Goal: Task Accomplishment & Management: Use online tool/utility

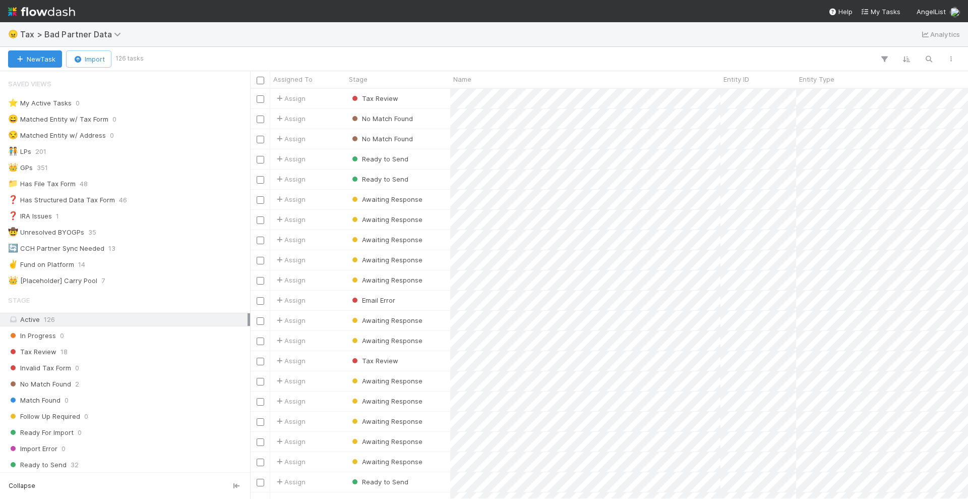
scroll to position [400, 708]
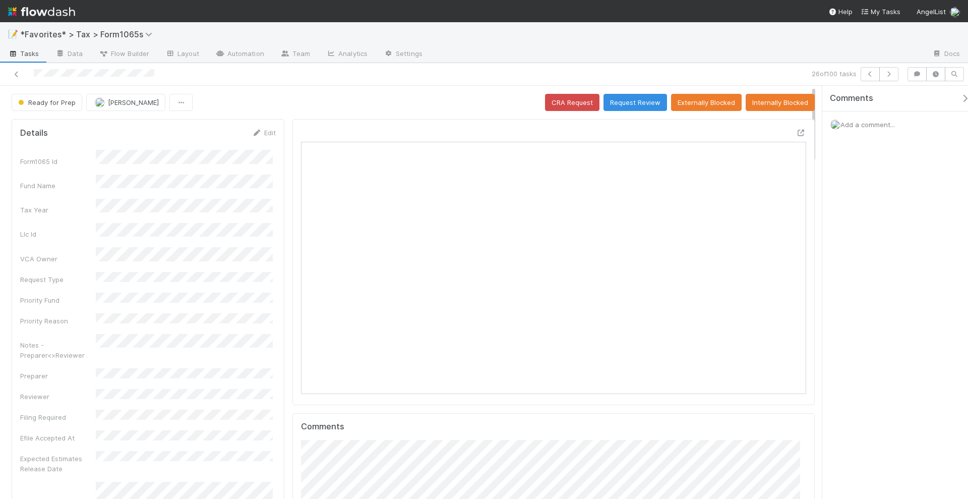
click at [68, 12] on img at bounding box center [41, 11] width 67 height 17
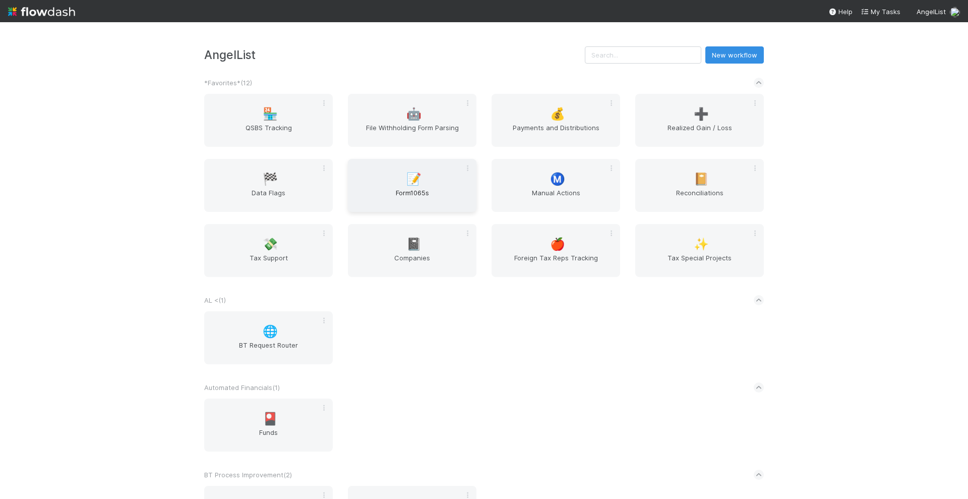
click at [420, 187] on div "📝 Form1065s" at bounding box center [412, 185] width 129 height 53
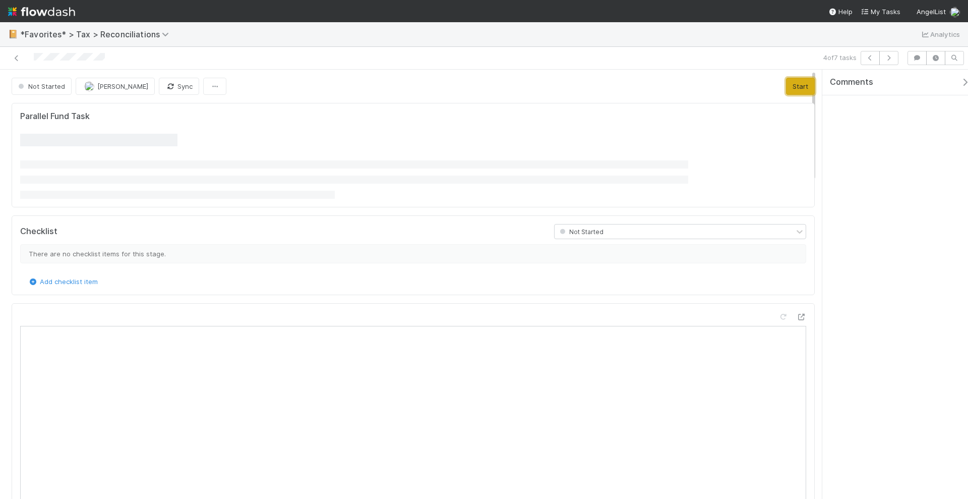
click at [786, 83] on button "Start" at bounding box center [800, 86] width 29 height 17
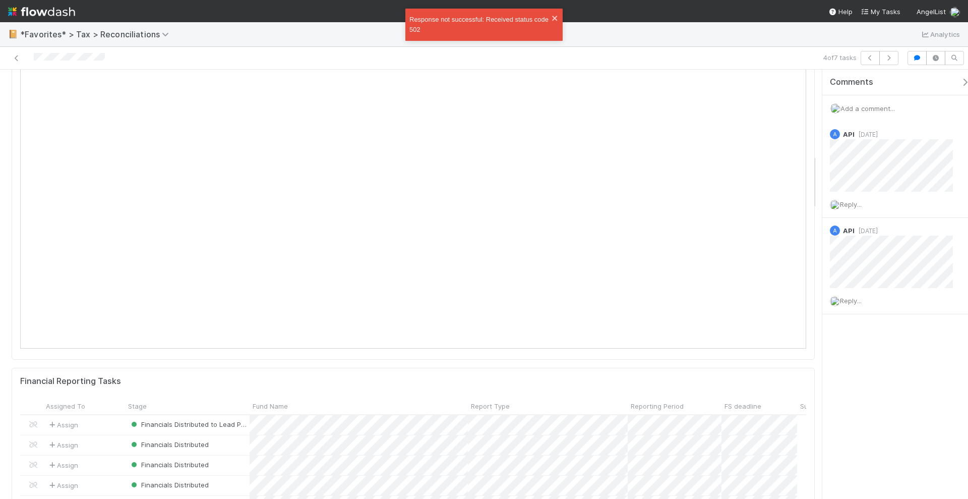
scroll to position [630, 0]
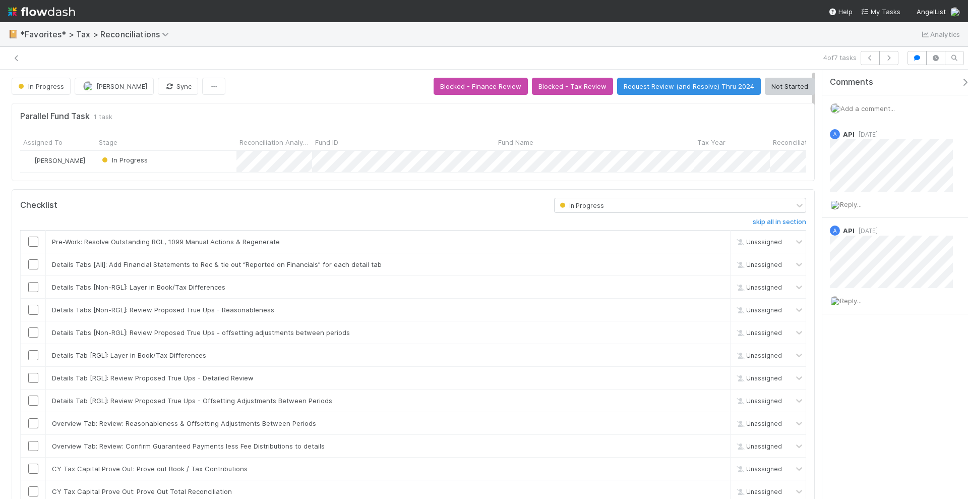
scroll to position [10, 10]
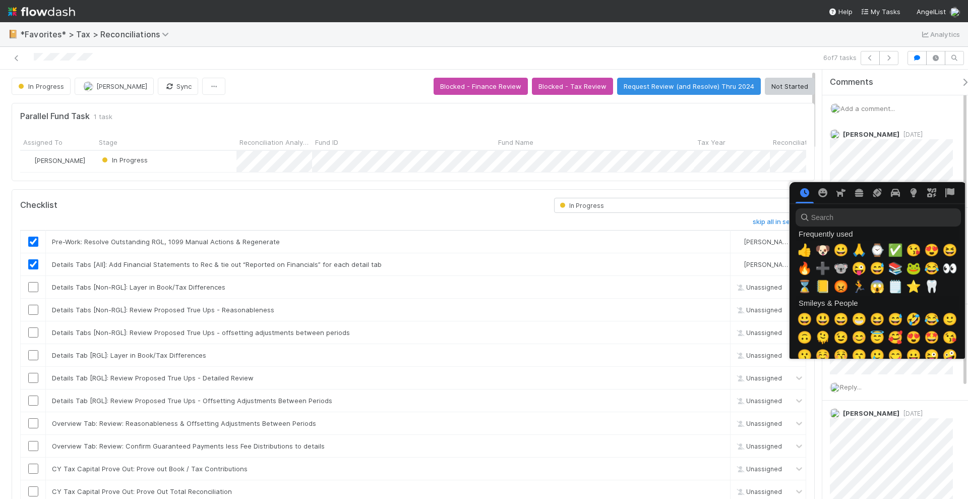
scroll to position [0, 5]
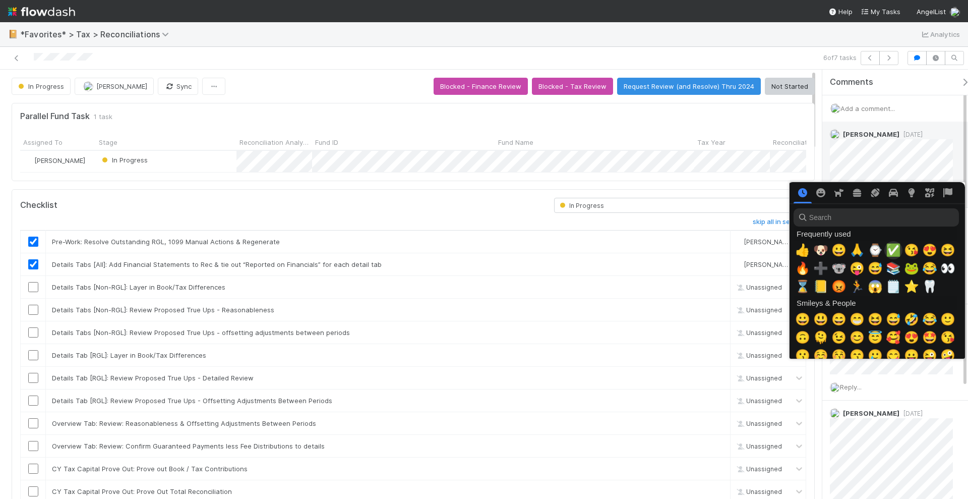
click at [889, 247] on span "✅" at bounding box center [893, 250] width 15 height 14
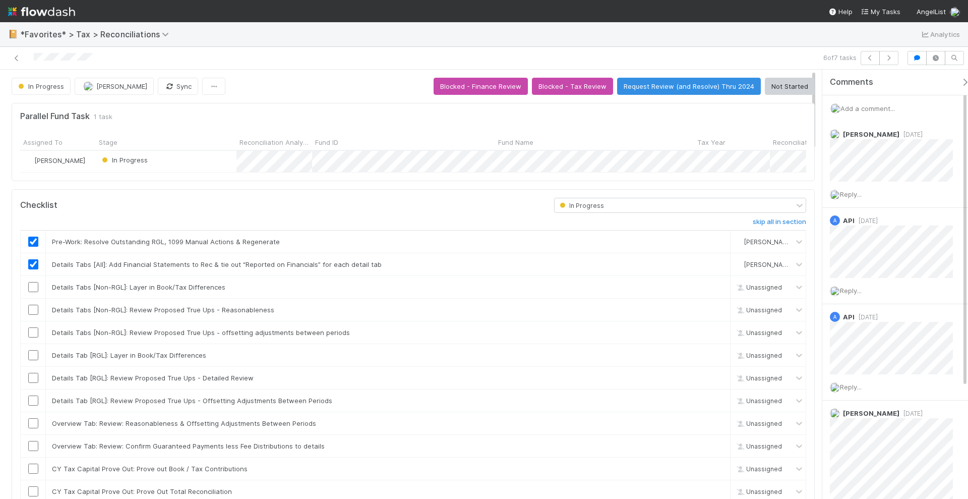
click at [780, 49] on div "6 of 7 tasks" at bounding box center [484, 58] width 968 height 23
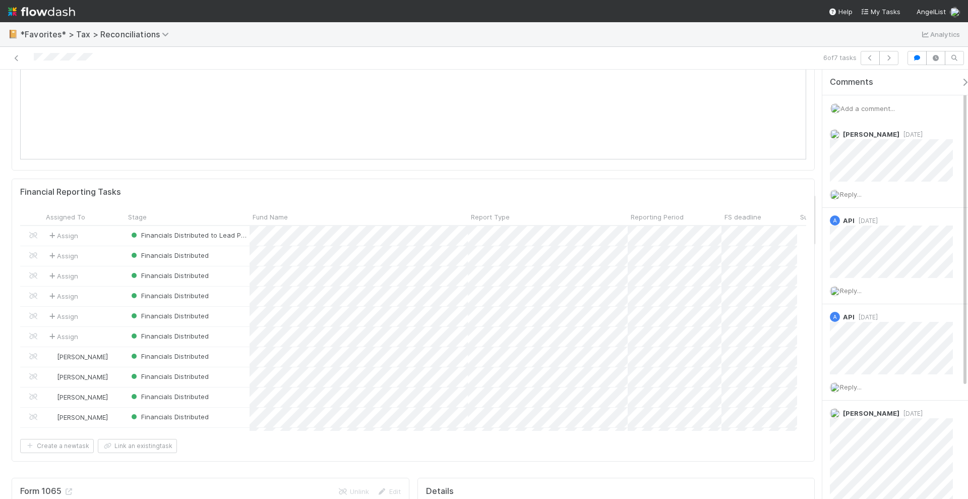
scroll to position [1198, 0]
